Goal: Task Accomplishment & Management: Manage account settings

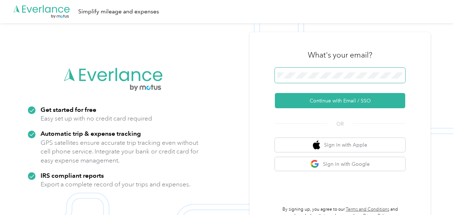
click at [364, 68] on span at bounding box center [340, 75] width 130 height 15
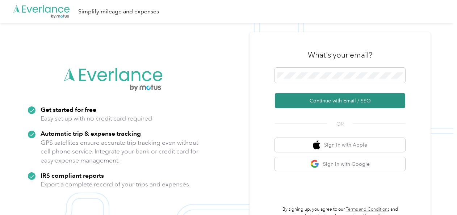
click at [348, 98] on button "Continue with Email / SSO" at bounding box center [340, 100] width 130 height 15
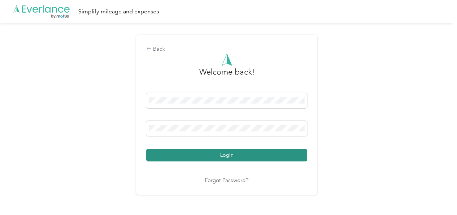
click at [272, 156] on button "Login" at bounding box center [226, 155] width 161 height 13
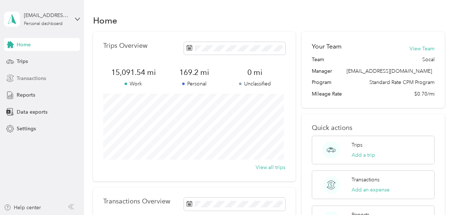
click at [38, 73] on div "Transactions" at bounding box center [42, 78] width 76 height 13
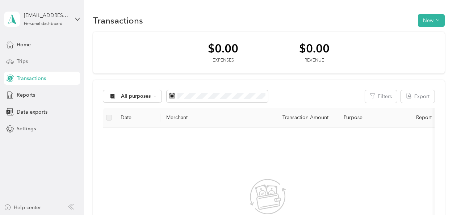
click at [35, 59] on div "Trips" at bounding box center [42, 61] width 76 height 13
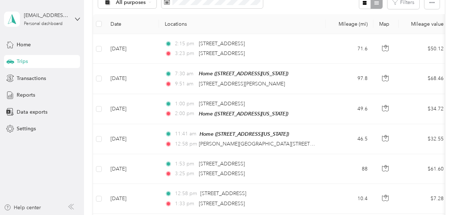
scroll to position [93, 0]
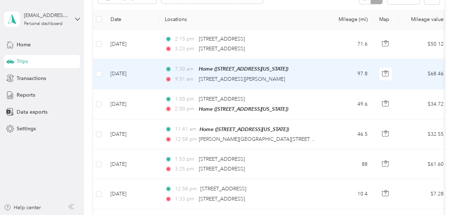
click at [333, 76] on td "97.8" at bounding box center [350, 74] width 48 height 30
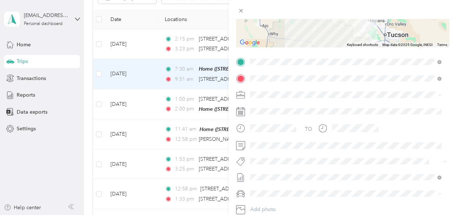
scroll to position [118, 0]
click at [240, 7] on span at bounding box center [241, 10] width 10 height 10
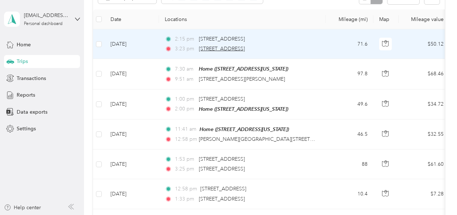
click at [207, 47] on span "[STREET_ADDRESS]" at bounding box center [222, 49] width 46 height 6
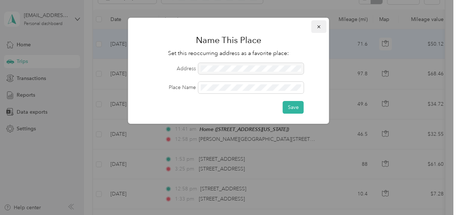
click at [319, 29] on icon "button" at bounding box center [318, 26] width 5 height 5
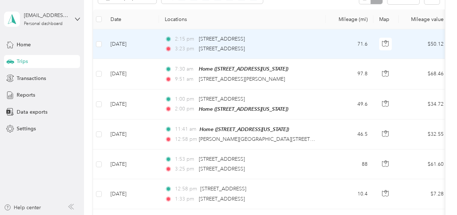
click at [344, 53] on td "71.6" at bounding box center [350, 44] width 48 height 30
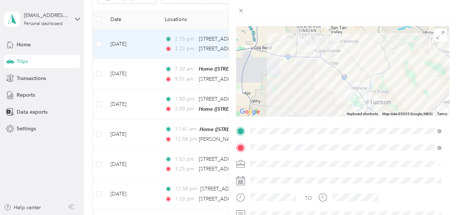
scroll to position [47, 0]
click at [436, 35] on icon at bounding box center [440, 36] width 8 height 8
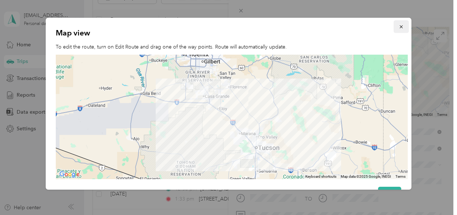
click at [401, 28] on button "button" at bounding box center [401, 26] width 15 height 13
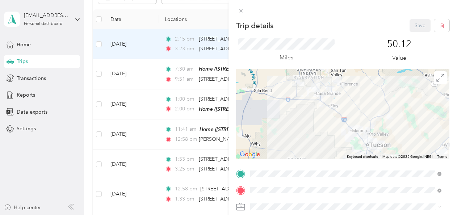
scroll to position [0, 0]
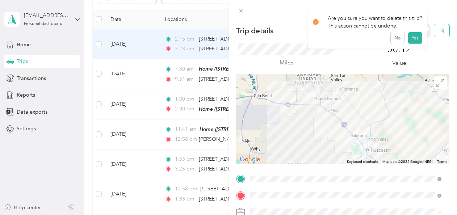
click at [434, 34] on button "button" at bounding box center [441, 30] width 15 height 13
click at [414, 42] on button "Yes" at bounding box center [415, 40] width 14 height 12
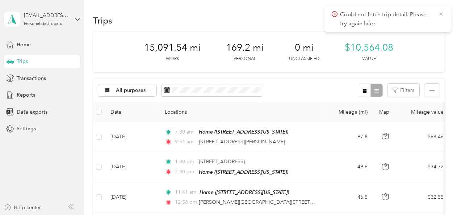
click at [440, 12] on icon at bounding box center [441, 14] width 6 height 7
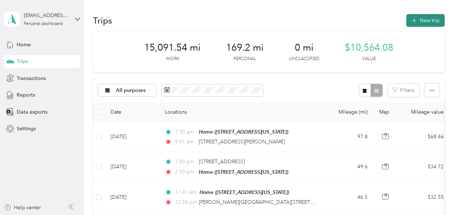
click at [431, 18] on button "New trip" at bounding box center [425, 20] width 38 height 13
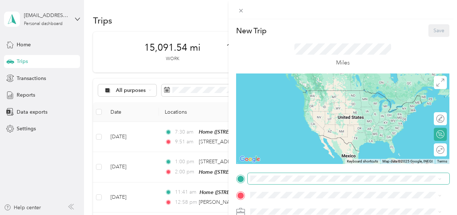
click at [294, 175] on span at bounding box center [349, 179] width 202 height 12
click at [282, 182] on span at bounding box center [349, 179] width 202 height 12
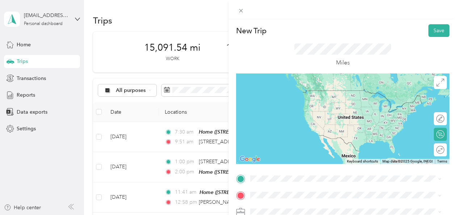
click at [305, 105] on span "[STREET_ADDRESS][US_STATE]" at bounding box center [300, 102] width 72 height 7
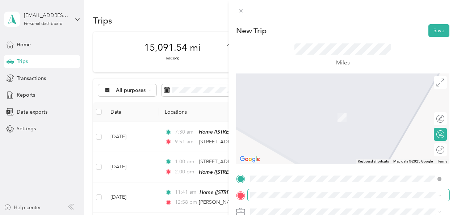
click at [286, 190] on span at bounding box center [349, 195] width 202 height 12
click at [336, 114] on span "[STREET_ADDRESS][US_STATE]" at bounding box center [300, 111] width 72 height 7
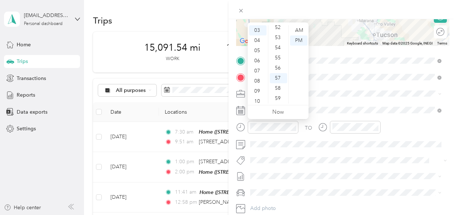
scroll to position [16, 0]
click at [261, 33] on div "02" at bounding box center [257, 35] width 17 height 10
click at [282, 73] on div "15" at bounding box center [278, 75] width 17 height 10
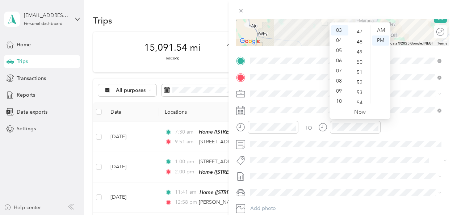
scroll to position [458, 0]
click at [361, 30] on div "45" at bounding box center [360, 29] width 17 height 10
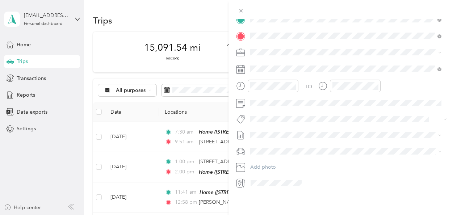
scroll to position [0, 0]
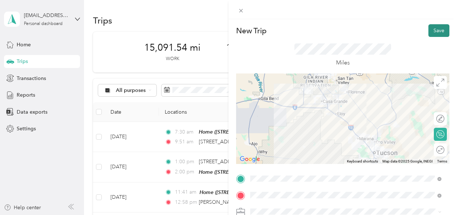
click at [429, 28] on button "Save" at bounding box center [438, 30] width 21 height 13
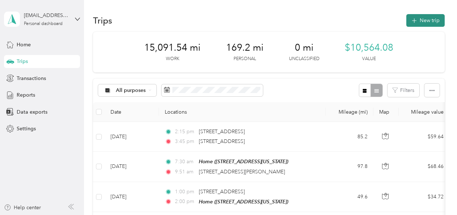
click at [433, 16] on button "New trip" at bounding box center [425, 20] width 38 height 13
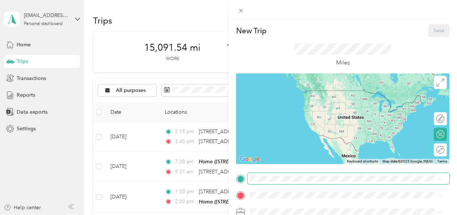
click at [297, 183] on span at bounding box center [349, 179] width 202 height 12
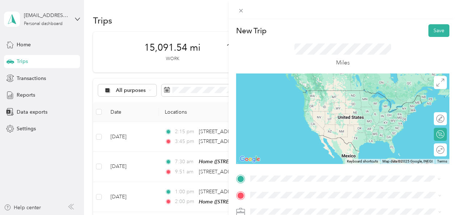
click at [312, 94] on span "[STREET_ADDRESS][PERSON_NAME][US_STATE]" at bounding box center [320, 90] width 113 height 7
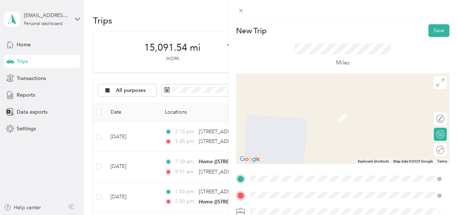
click at [301, 125] on span "[STREET_ADDRESS][US_STATE]" at bounding box center [300, 122] width 72 height 7
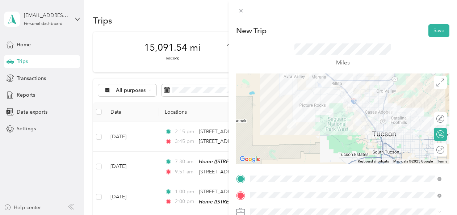
click at [331, 87] on div at bounding box center [342, 119] width 213 height 91
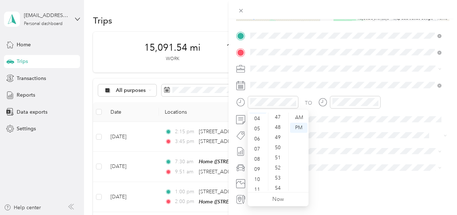
scroll to position [43, 0]
click at [256, 185] on div "11" at bounding box center [257, 186] width 17 height 10
click at [281, 181] on div "15" at bounding box center [278, 184] width 17 height 10
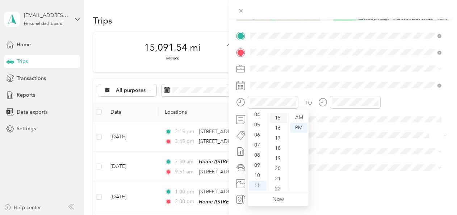
click at [281, 181] on ul "00 01 02 03 04 05 06 07 08 09 10 11 12 13 14 15 16 17 18 19 20 21 22 23 24 25 2…" at bounding box center [278, 152] width 20 height 78
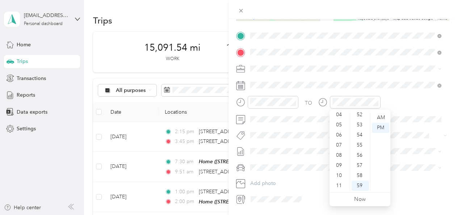
scroll to position [0, 0]
click at [343, 117] on div "12" at bounding box center [339, 118] width 17 height 10
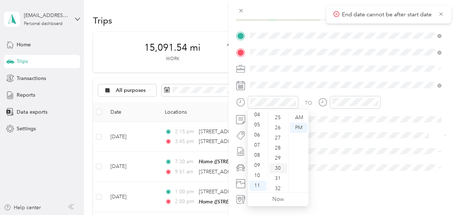
click at [275, 167] on div "30" at bounding box center [278, 168] width 17 height 10
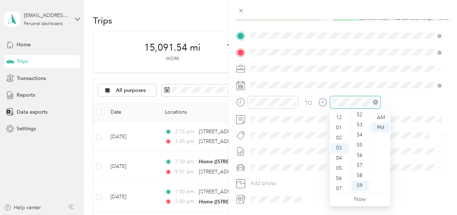
scroll to position [30, 0]
click at [345, 185] on body "[EMAIL_ADDRESS][DOMAIN_NAME] Personal dashboard Home Trips Transactions Reports…" at bounding box center [226, 107] width 453 height 215
click at [336, 120] on div "12" at bounding box center [339, 118] width 17 height 10
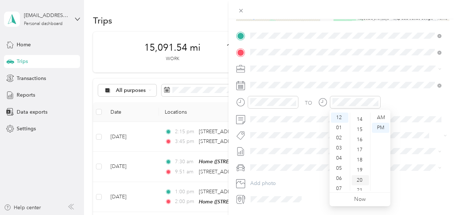
click at [364, 175] on div "20" at bounding box center [360, 180] width 17 height 10
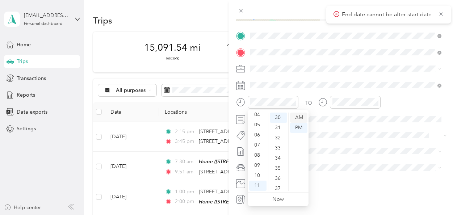
click at [298, 118] on div "AM" at bounding box center [298, 118] width 17 height 10
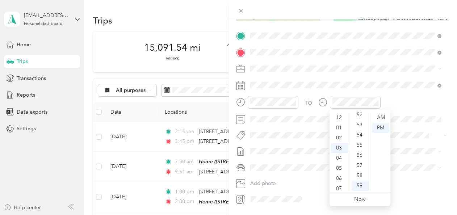
scroll to position [0, 0]
click at [340, 120] on div "12" at bounding box center [339, 118] width 17 height 10
click at [361, 141] on div "20" at bounding box center [360, 141] width 17 height 10
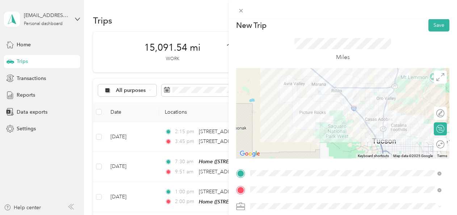
scroll to position [0, 0]
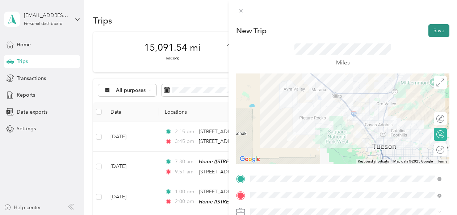
click at [433, 28] on button "Save" at bounding box center [438, 30] width 21 height 13
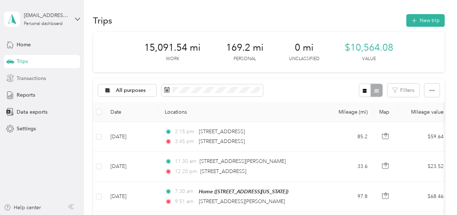
click at [36, 75] on span "Transactions" at bounding box center [31, 79] width 29 height 8
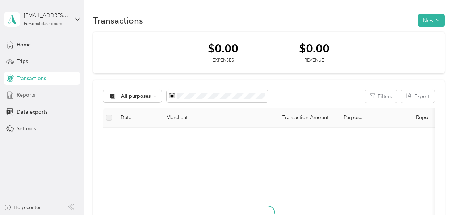
click at [29, 90] on div "Reports" at bounding box center [42, 95] width 76 height 13
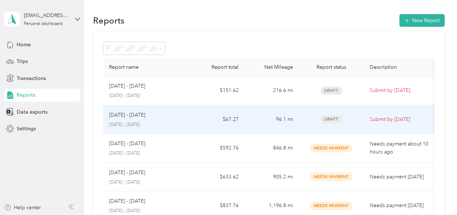
click at [192, 124] on td "$67.27" at bounding box center [217, 119] width 54 height 29
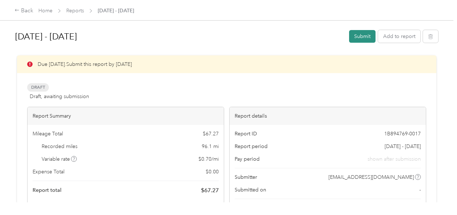
click at [356, 34] on button "Submit" at bounding box center [362, 36] width 26 height 13
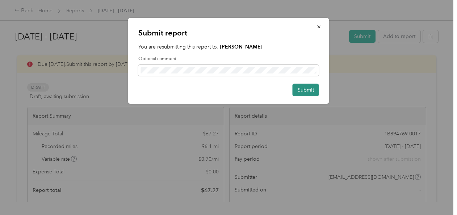
click at [303, 92] on button "Submit" at bounding box center [306, 90] width 26 height 13
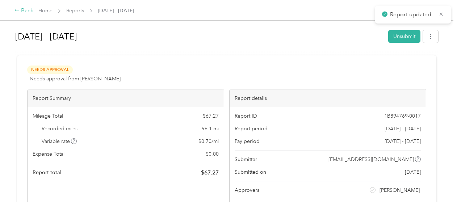
click at [21, 8] on div "Back" at bounding box center [23, 11] width 19 height 9
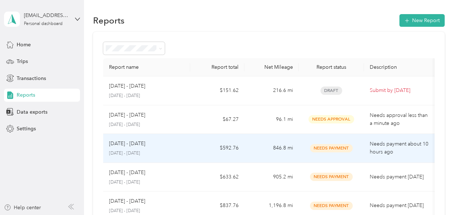
click at [191, 143] on td "$592.76" at bounding box center [217, 148] width 54 height 29
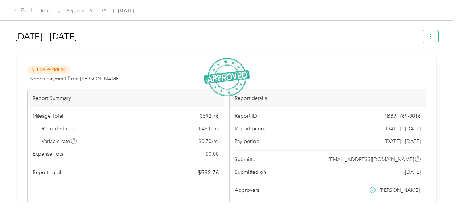
click at [432, 36] on button "button" at bounding box center [430, 36] width 15 height 13
click at [409, 65] on span "Download" at bounding box center [408, 63] width 24 height 8
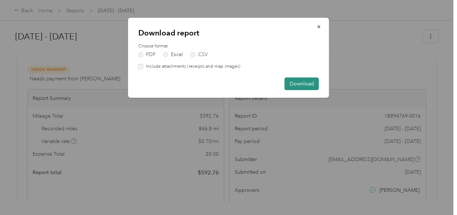
click at [310, 84] on button "Download" at bounding box center [302, 83] width 34 height 13
